Goal: Task Accomplishment & Management: Complete application form

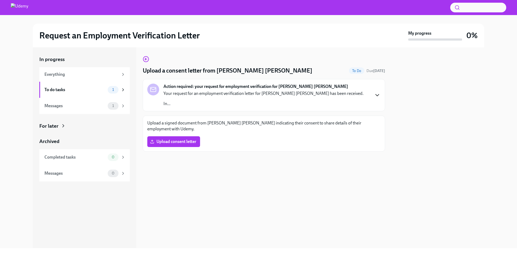
click at [376, 97] on icon "button" at bounding box center [377, 95] width 6 height 6
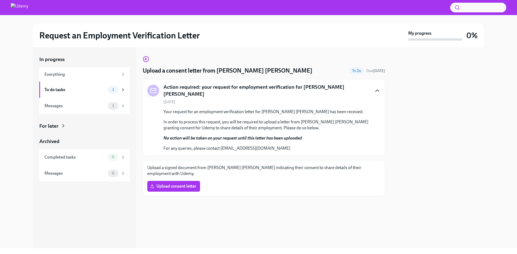
click at [423, 113] on div at bounding box center [437, 147] width 93 height 201
click at [192, 185] on span "Upload consent letter" at bounding box center [173, 186] width 45 height 5
click at [0, 0] on input "Upload consent letter" at bounding box center [0, 0] width 0 height 0
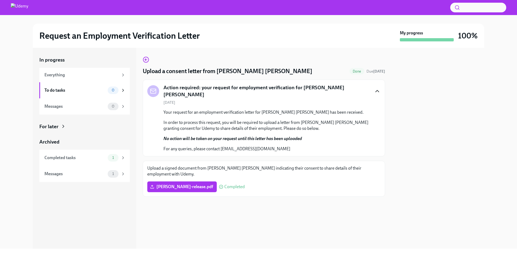
click at [289, 156] on div "Upload a consent letter from [PERSON_NAME] [PERSON_NAME] Done Due [DATE] Action…" at bounding box center [264, 127] width 242 height 141
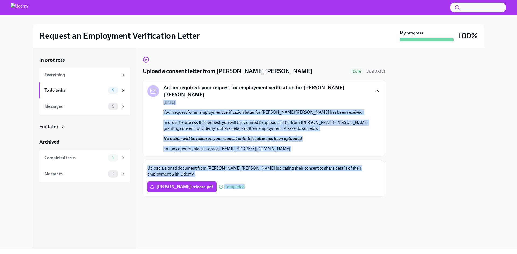
drag, startPoint x: 383, startPoint y: 86, endPoint x: 436, endPoint y: 81, distance: 53.9
click at [440, 84] on div "In progress Everything To do tasks 0 Messages 0 For later Archived Completed ta…" at bounding box center [258, 148] width 451 height 201
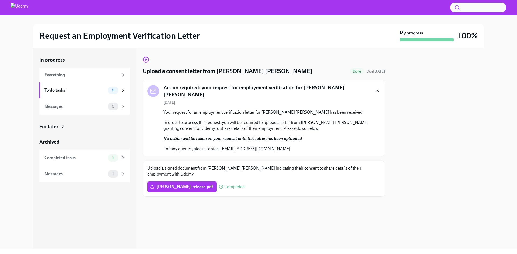
click at [419, 78] on div at bounding box center [437, 148] width 93 height 201
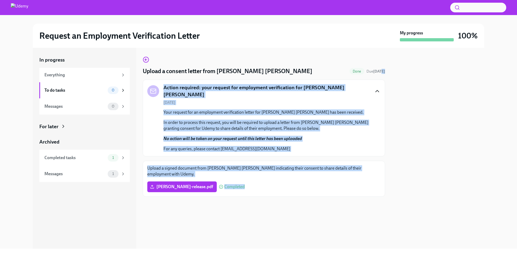
drag, startPoint x: 388, startPoint y: 72, endPoint x: 375, endPoint y: 73, distance: 12.7
click at [375, 73] on div "In progress Everything To do tasks 0 Messages 0 For later Archived Completed ta…" at bounding box center [258, 148] width 451 height 201
click at [375, 73] on strong "[DATE]" at bounding box center [379, 71] width 12 height 5
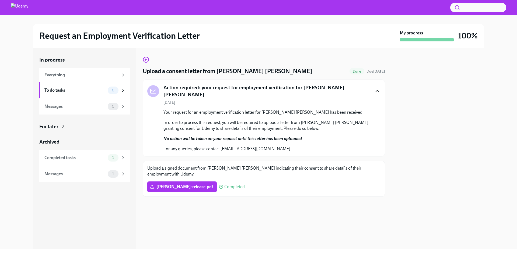
click at [365, 110] on p "Your request for an employment verification letter for [PERSON_NAME] [PERSON_NA…" at bounding box center [267, 113] width 208 height 6
click at [95, 151] on div "Completed tasks 1" at bounding box center [84, 158] width 90 height 16
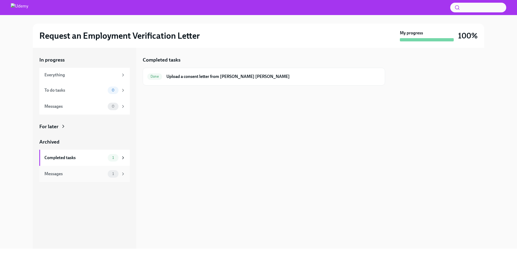
click at [97, 174] on div "Messages" at bounding box center [74, 174] width 61 height 6
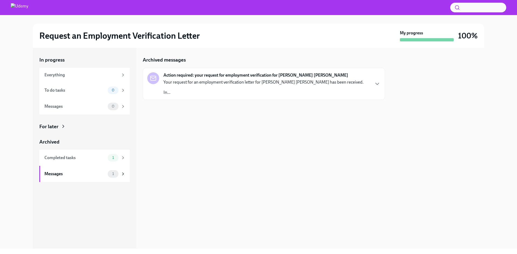
click at [240, 92] on p "In..." at bounding box center [263, 93] width 200 height 6
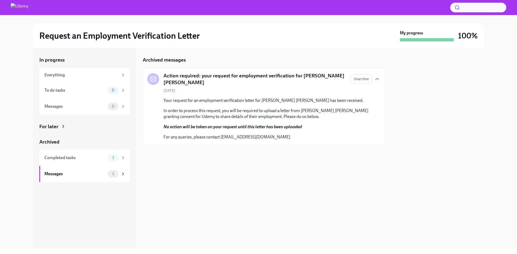
click at [357, 166] on div "Archived messages Action required: your request for employment verification for…" at bounding box center [264, 148] width 242 height 201
click at [68, 104] on div "Messages" at bounding box center [74, 107] width 61 height 6
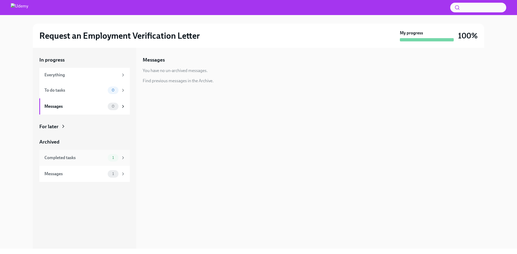
click at [81, 158] on div "Completed tasks" at bounding box center [74, 158] width 61 height 6
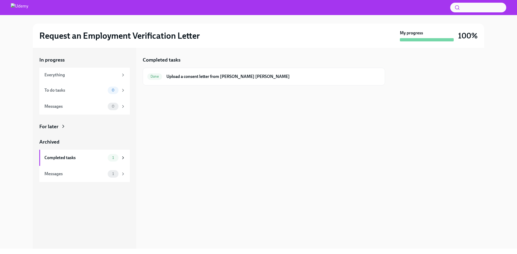
click at [258, 142] on div "Completed tasks Done Upload a consent letter from [PERSON_NAME] [PERSON_NAME]" at bounding box center [264, 148] width 242 height 201
